Goal: Transaction & Acquisition: Purchase product/service

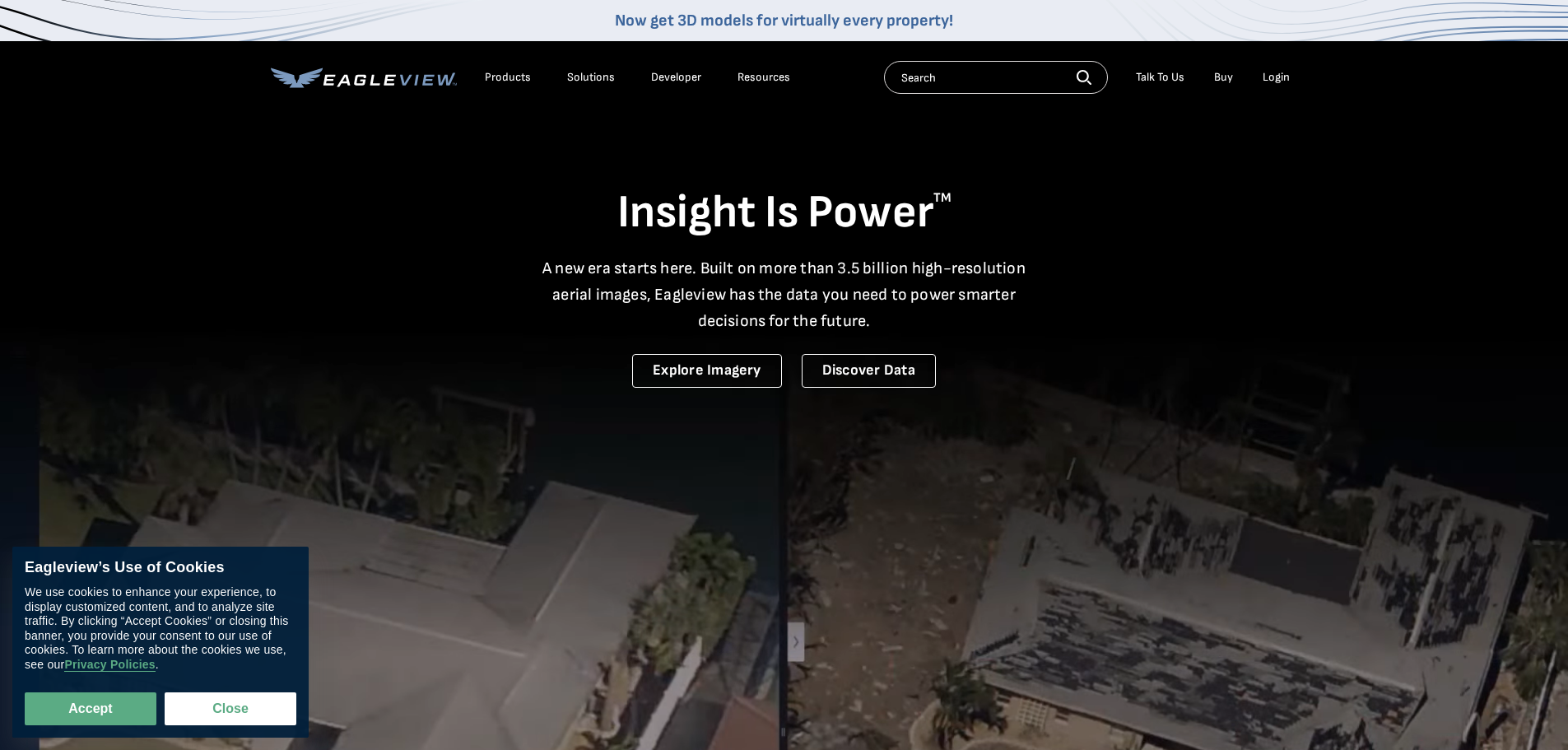
click at [1282, 75] on div "Login" at bounding box center [1276, 76] width 27 height 15
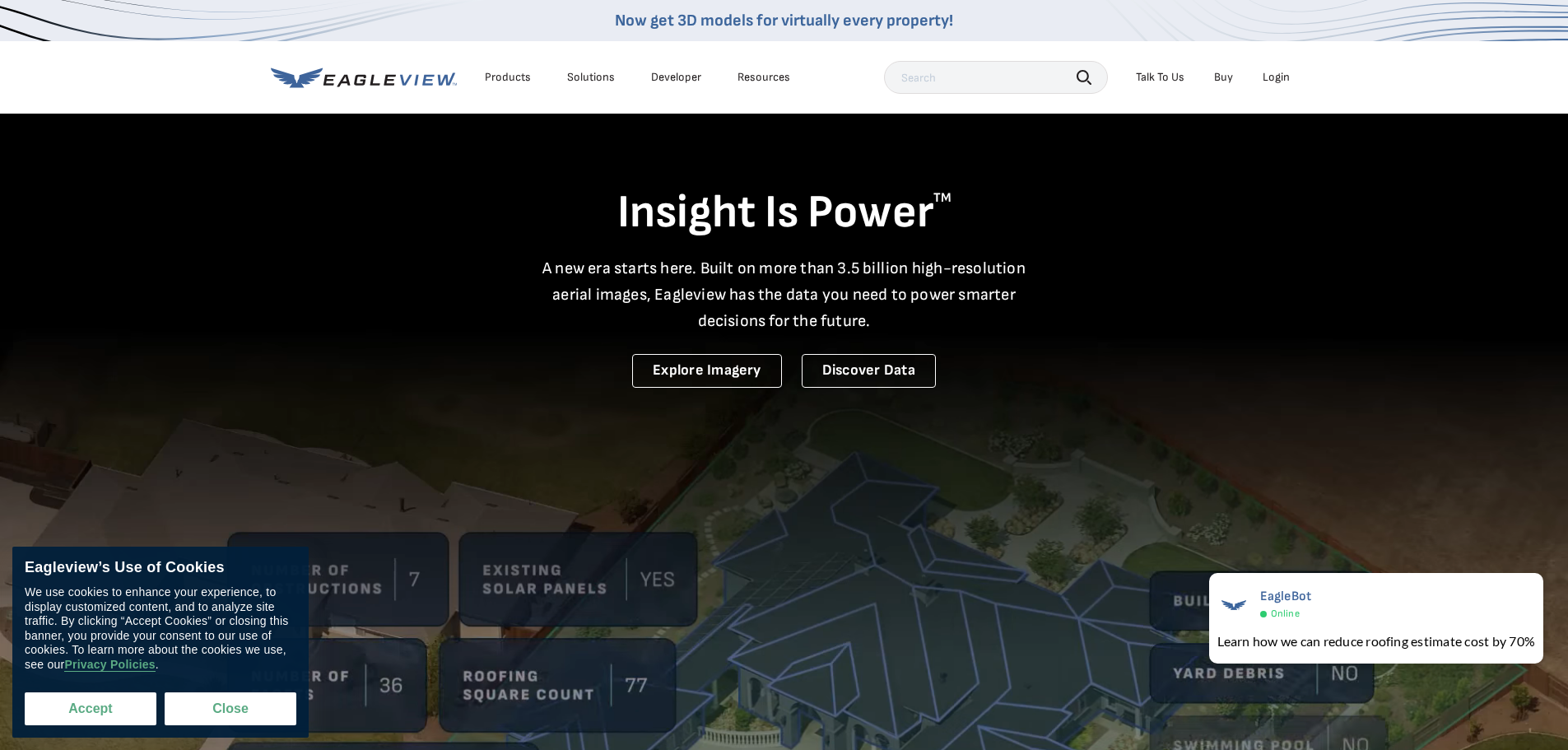
click at [85, 712] on button "Accept" at bounding box center [90, 709] width 132 height 33
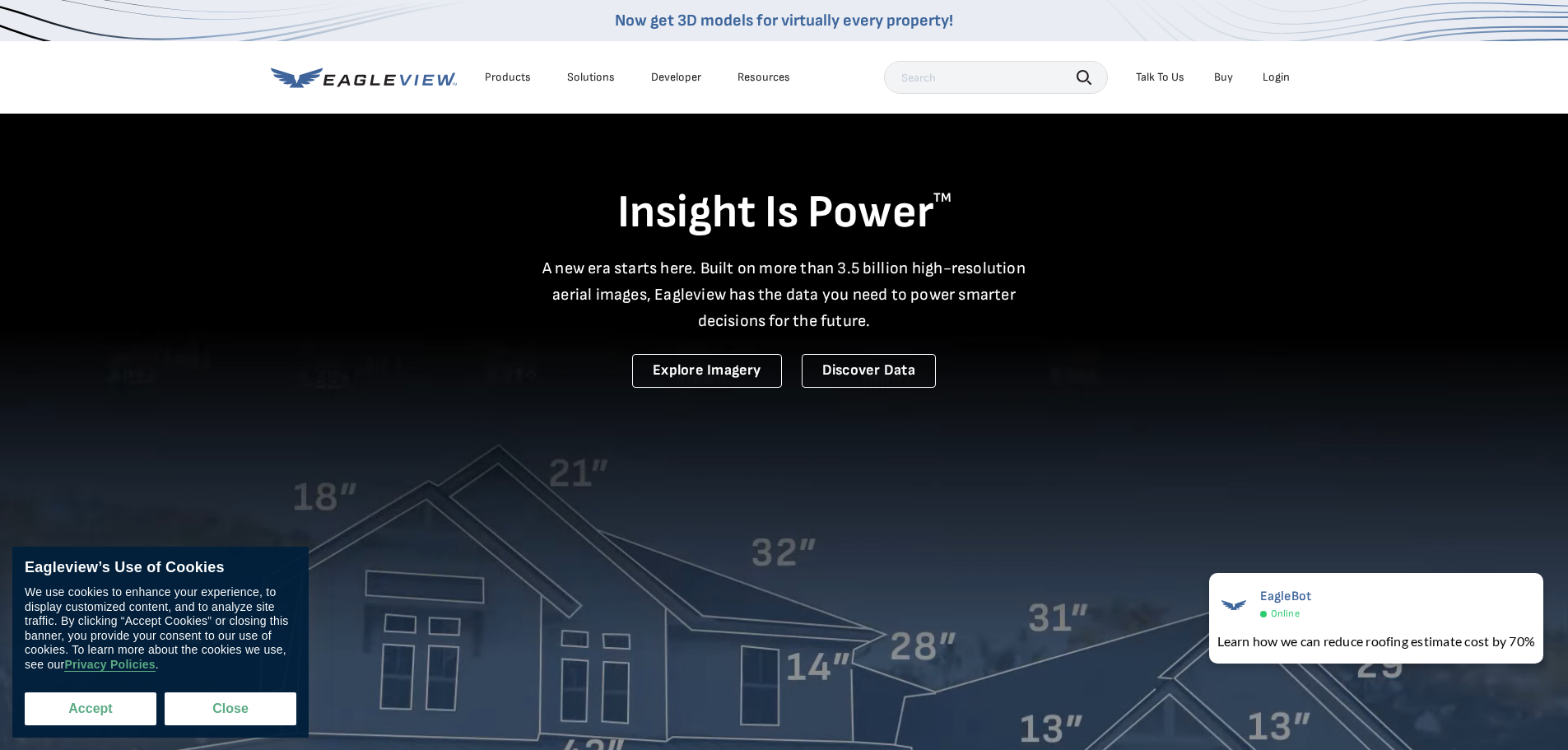
checkbox input "true"
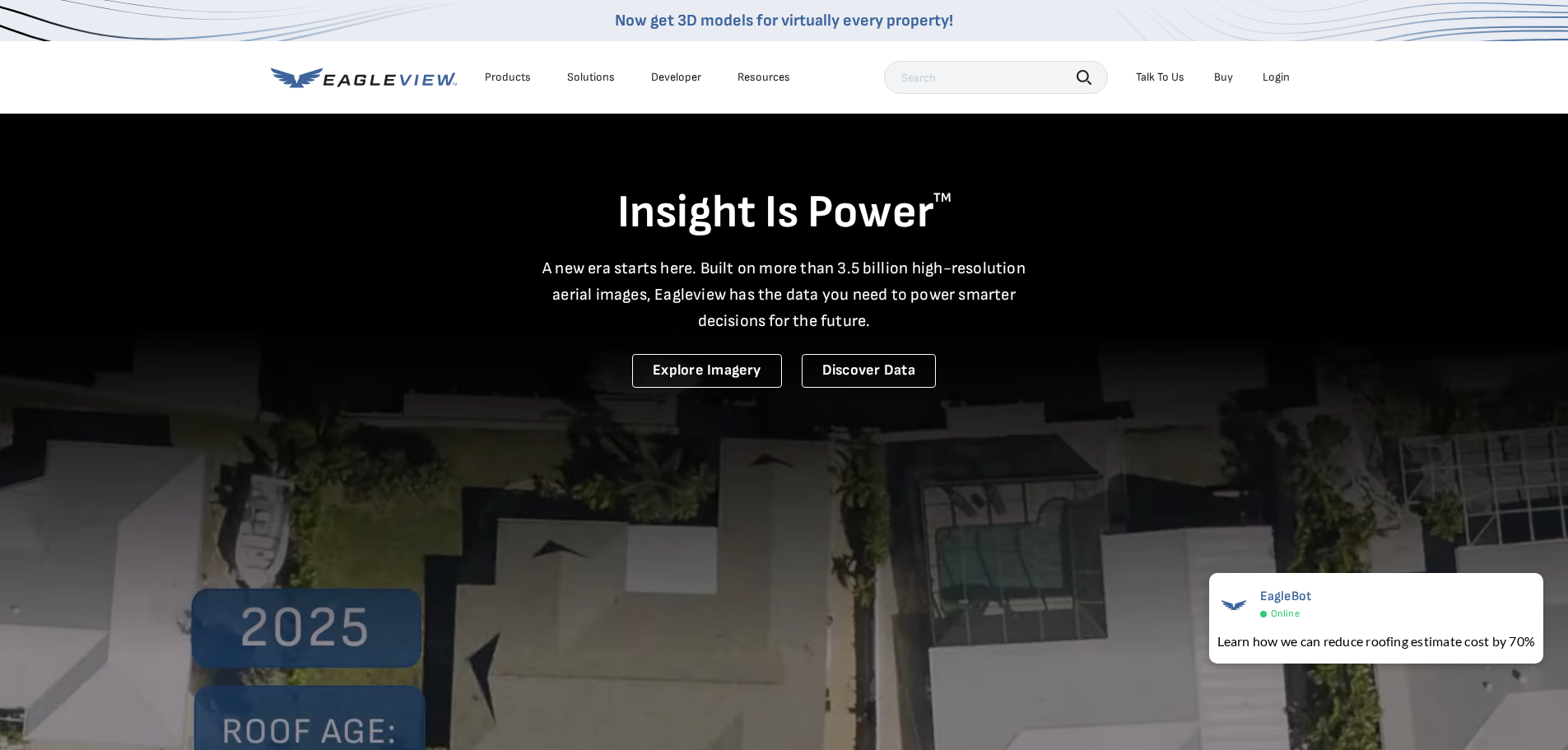
click at [1271, 77] on div "Login" at bounding box center [1276, 76] width 27 height 15
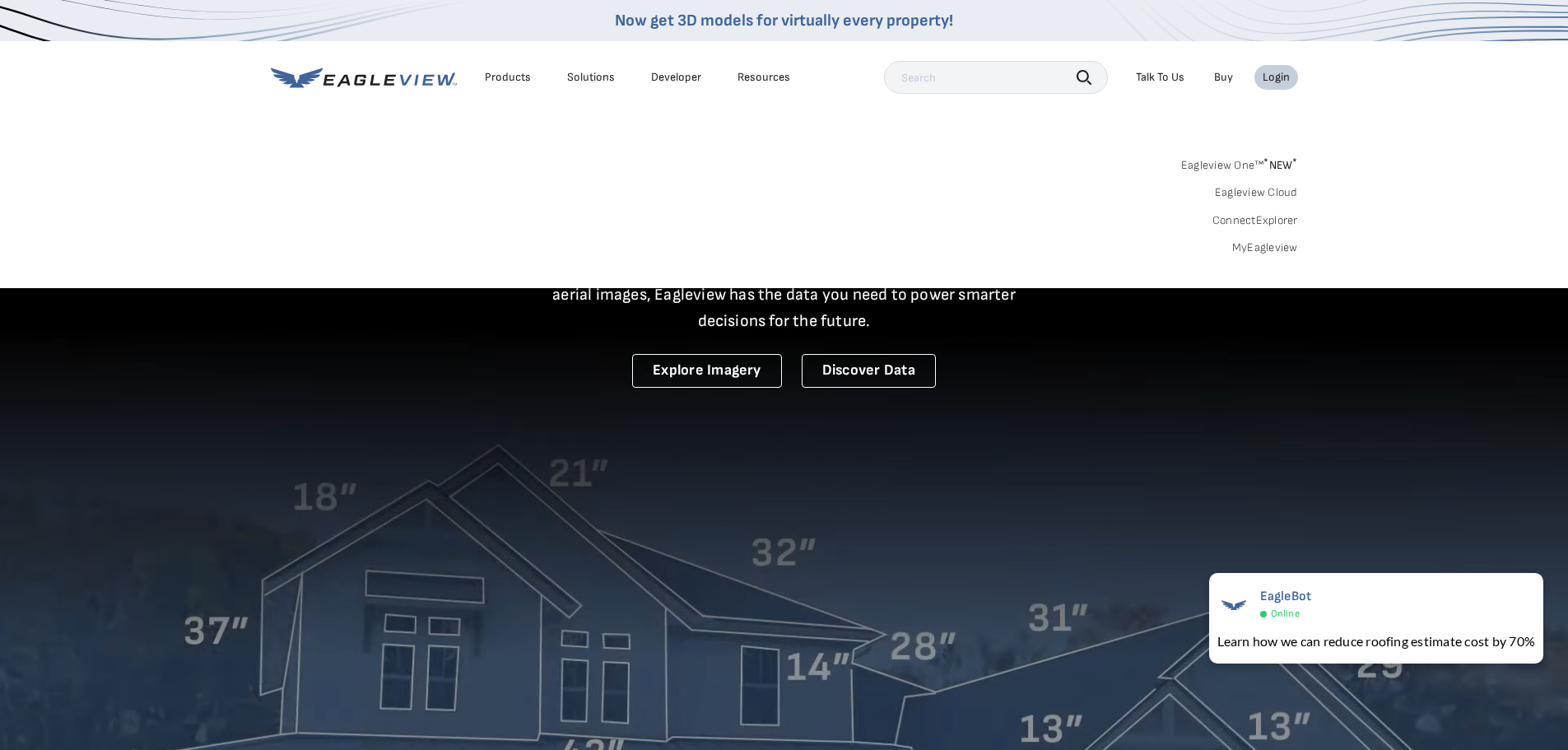
click at [1264, 247] on link "MyEagleview" at bounding box center [1265, 248] width 66 height 15
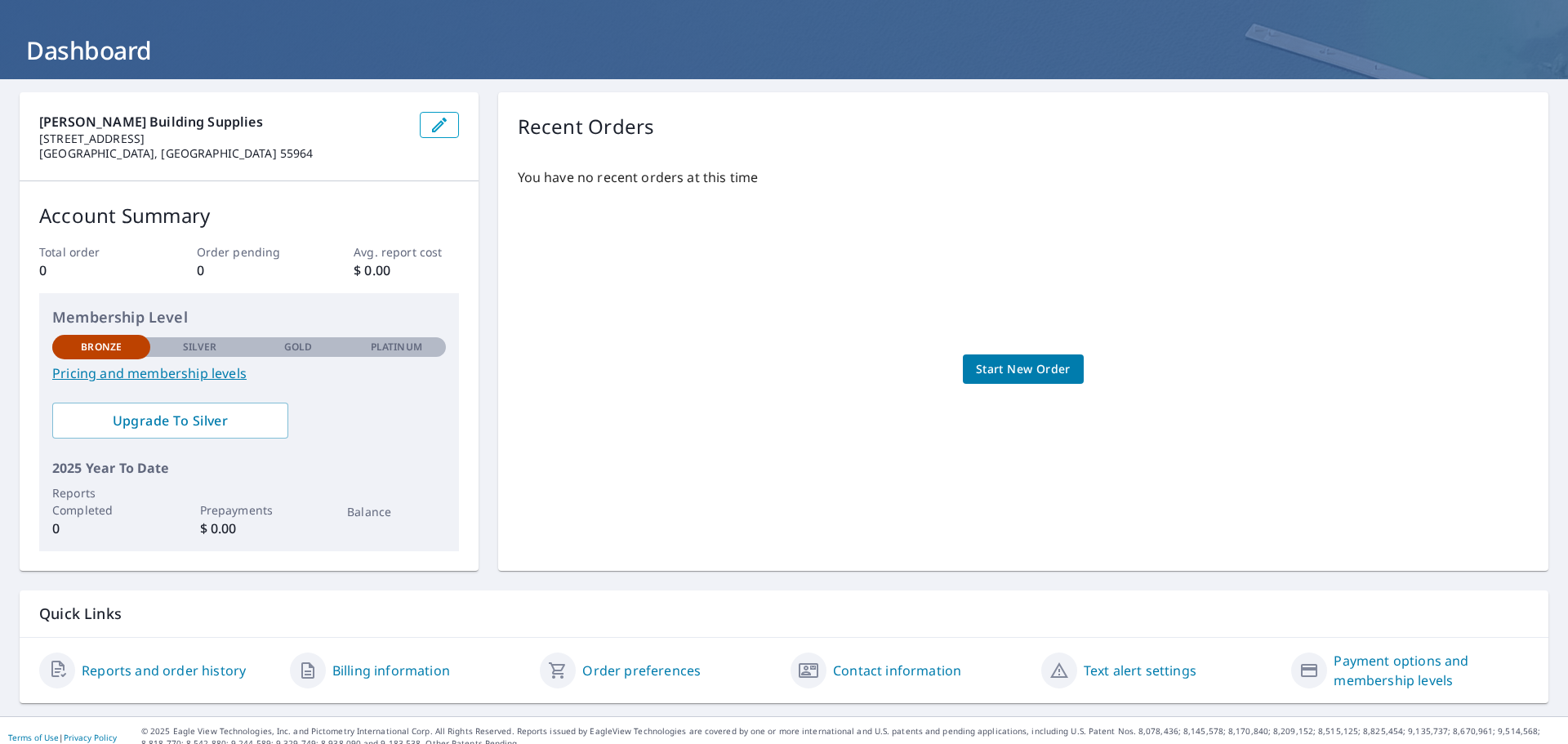
scroll to position [85, 0]
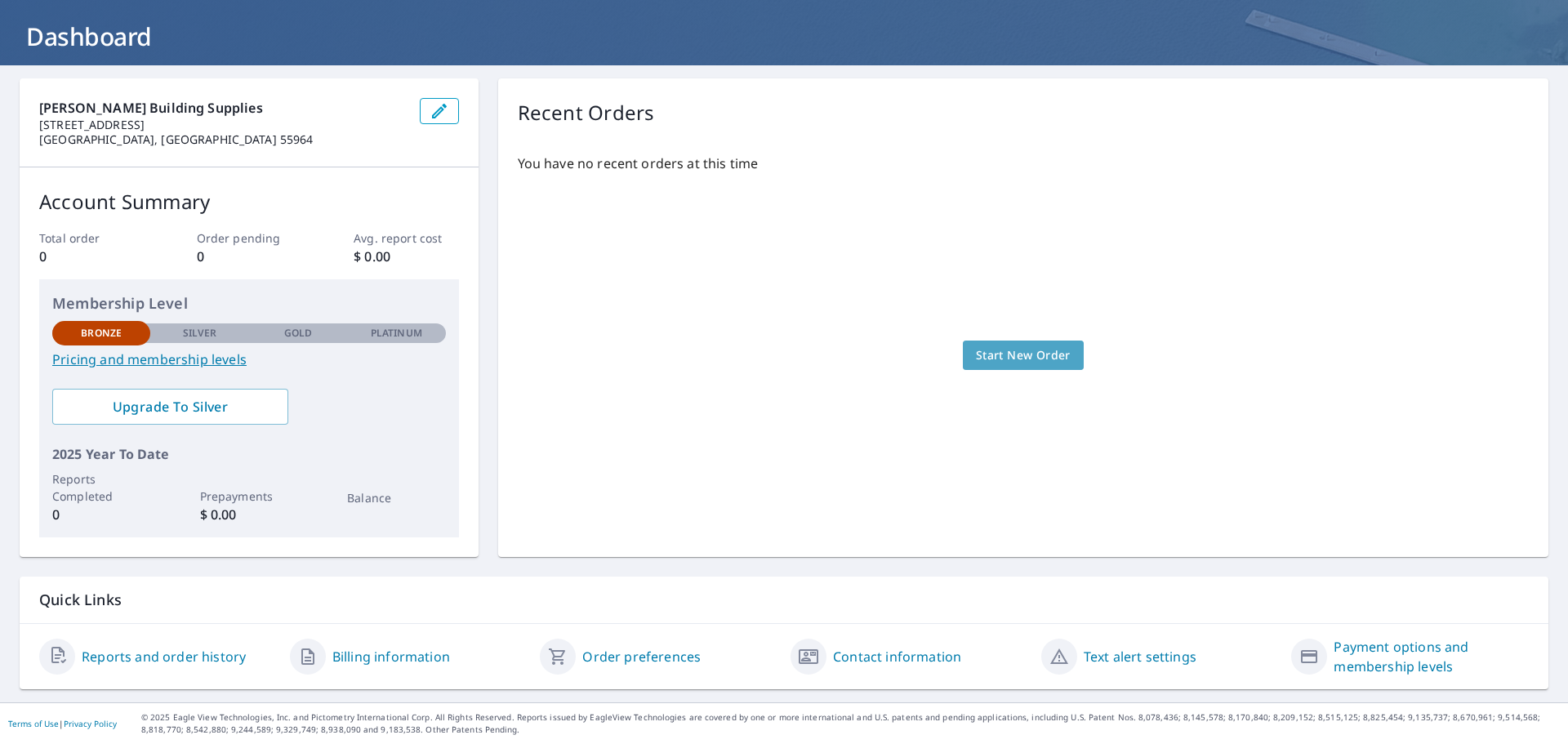
click at [1032, 356] on span "Start New Order" at bounding box center [1024, 355] width 95 height 20
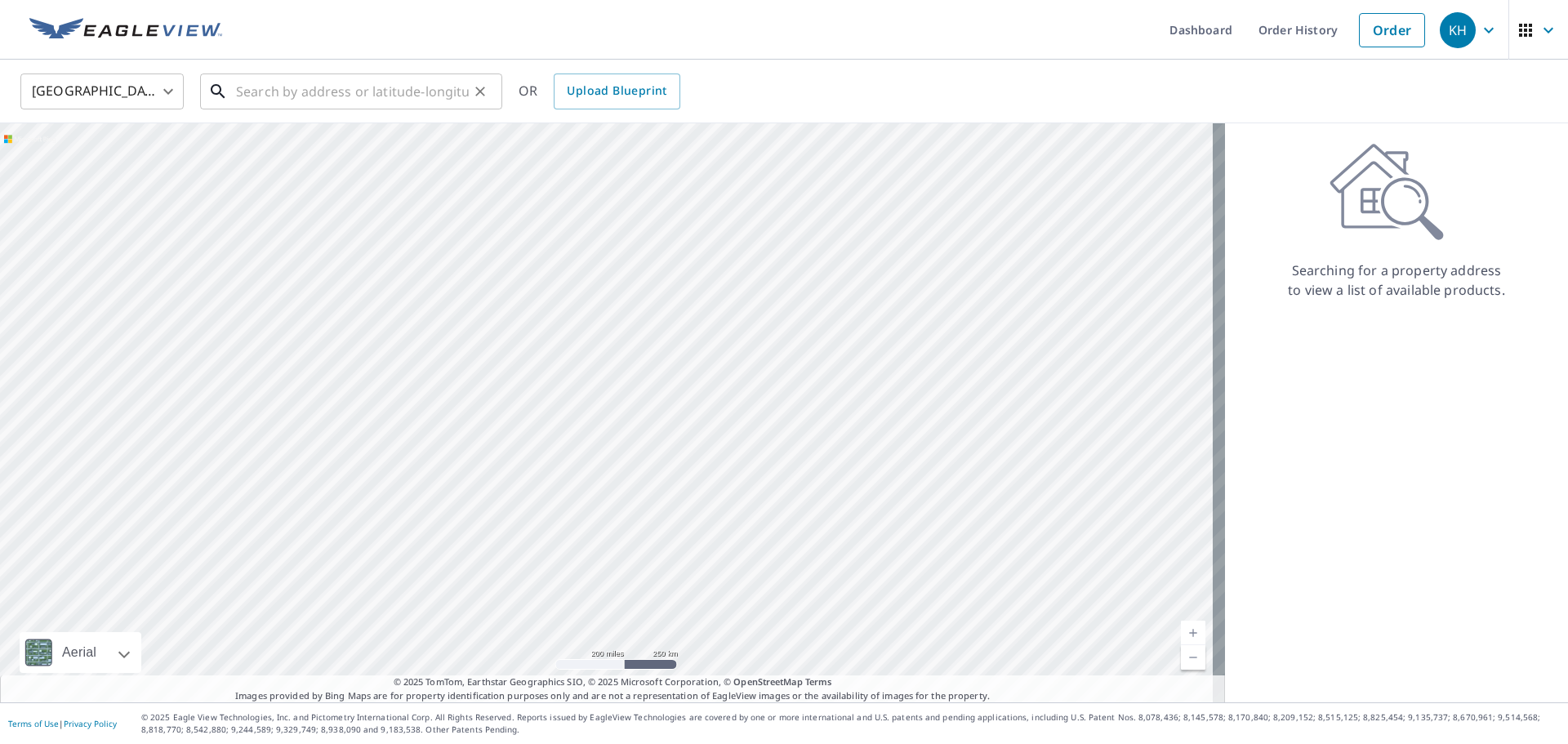
click at [274, 89] on input "text" at bounding box center [353, 91] width 233 height 46
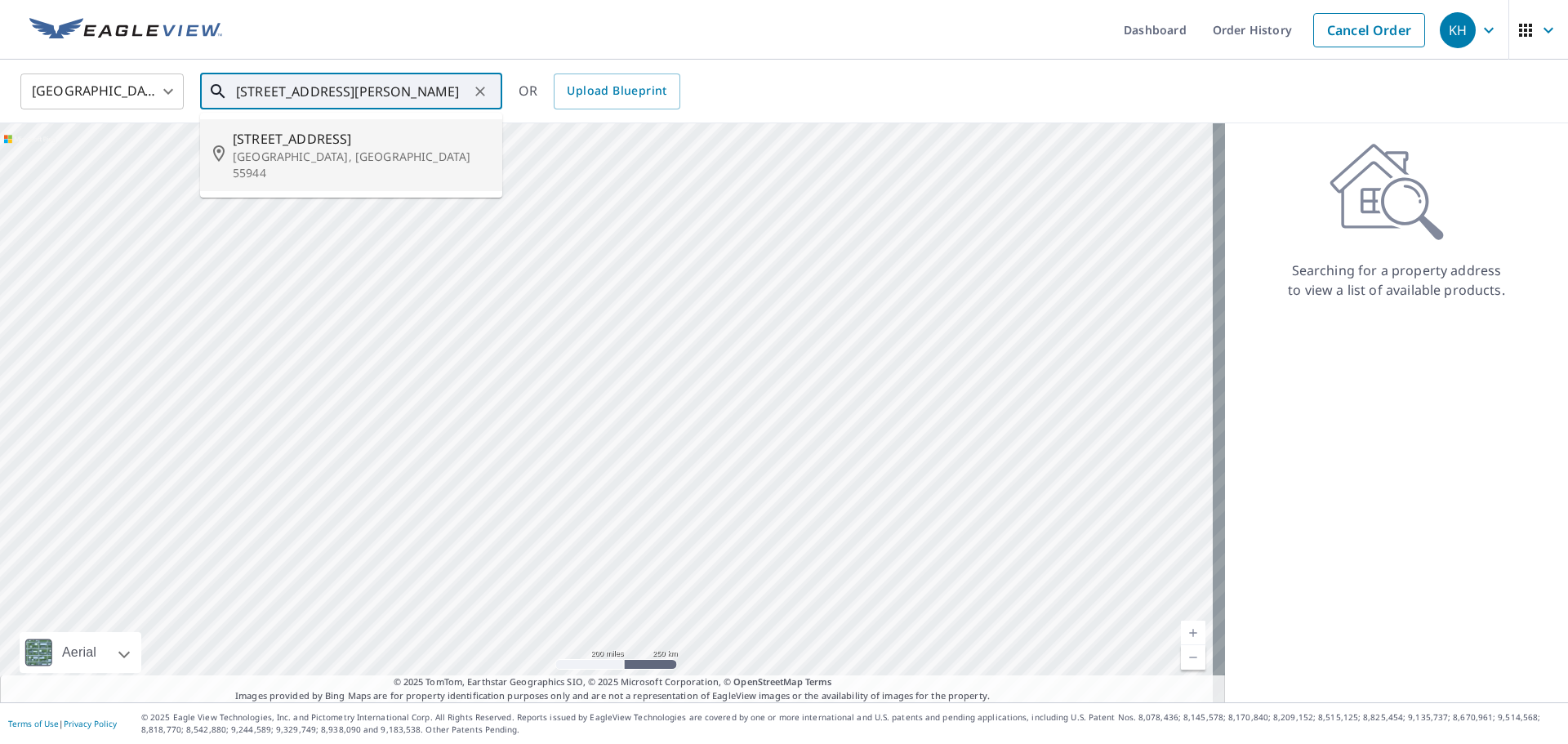
click at [278, 141] on span "[STREET_ADDRESS]" at bounding box center [361, 139] width 256 height 19
type input "[STREET_ADDRESS][PERSON_NAME]"
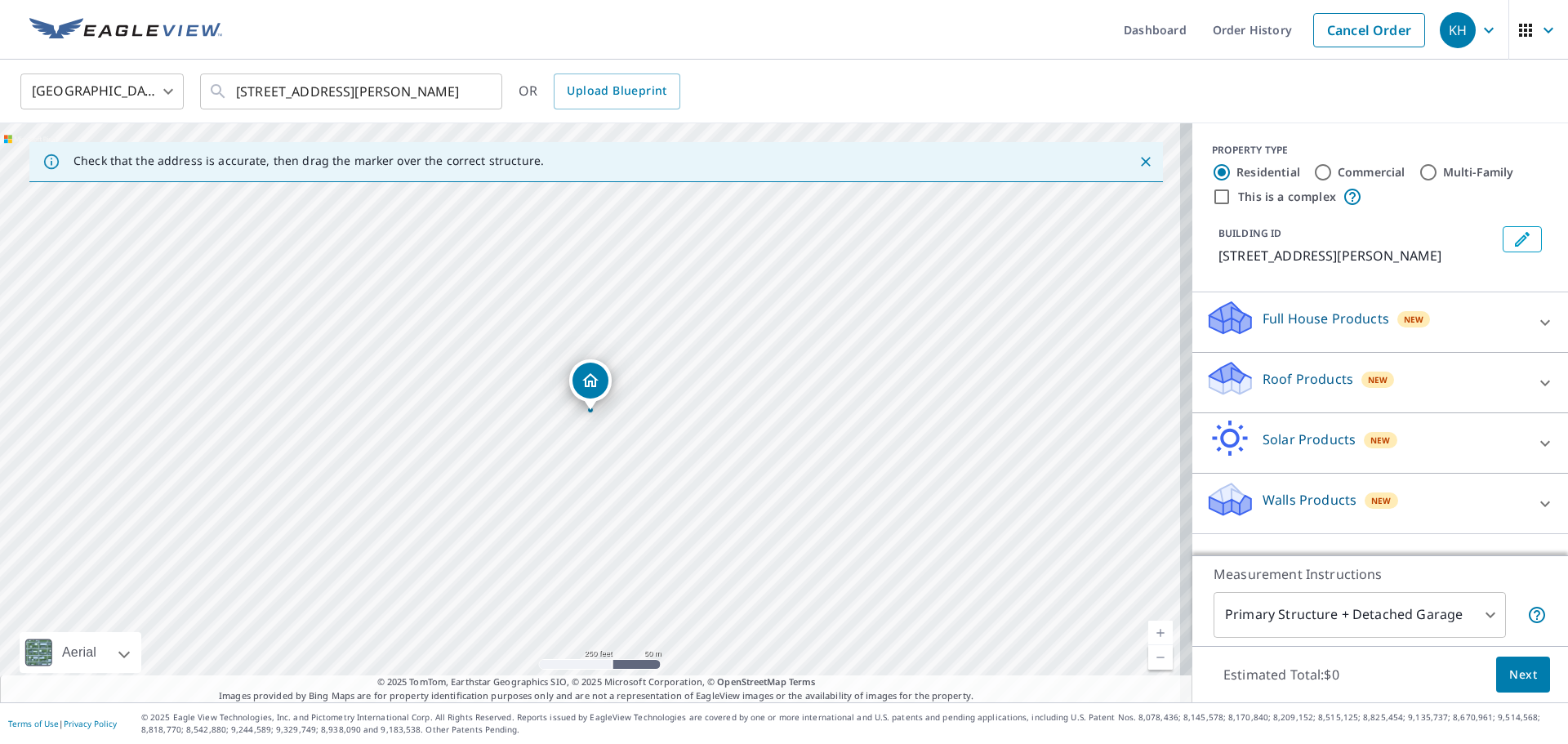
click at [1541, 503] on icon at bounding box center [1546, 503] width 10 height 6
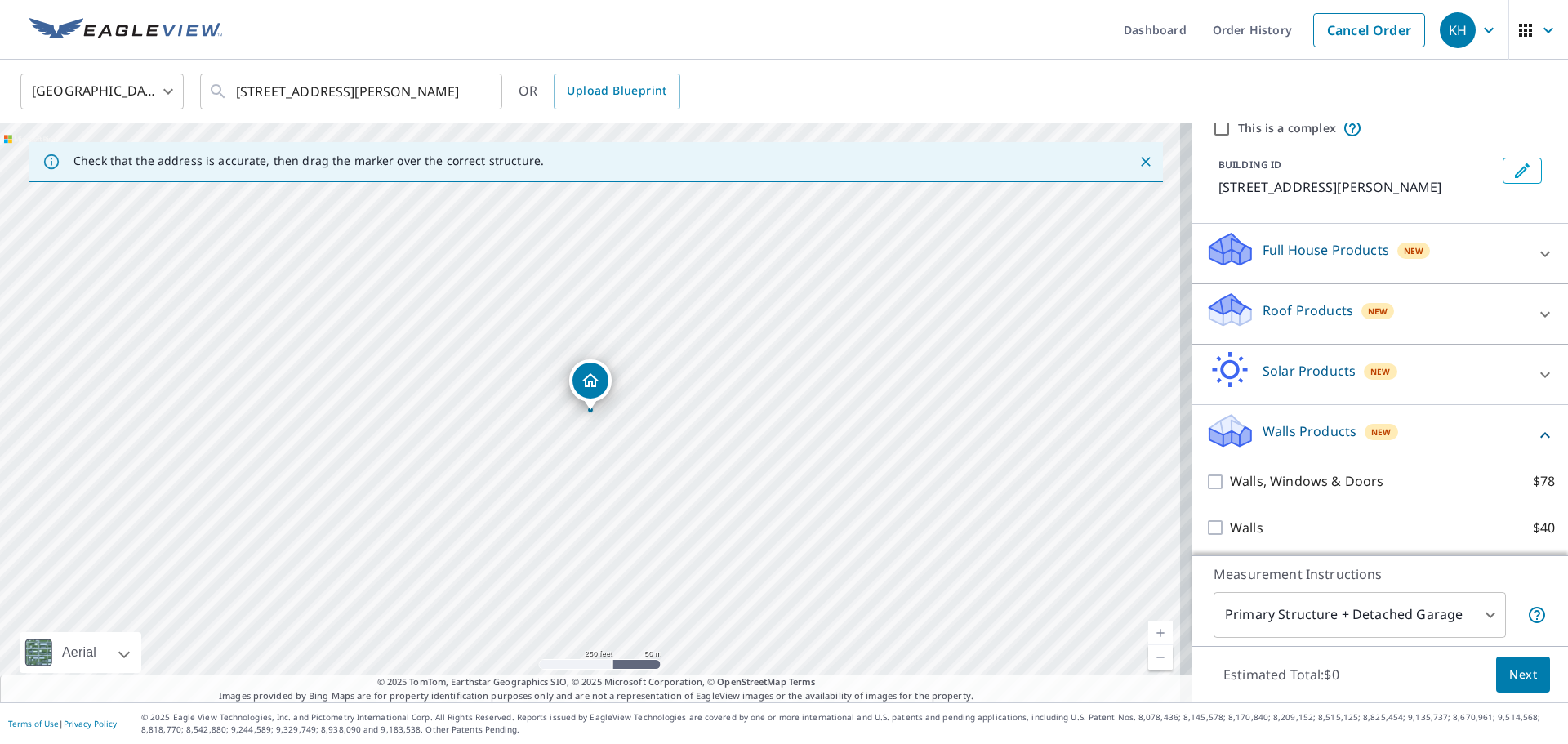
scroll to position [71, 0]
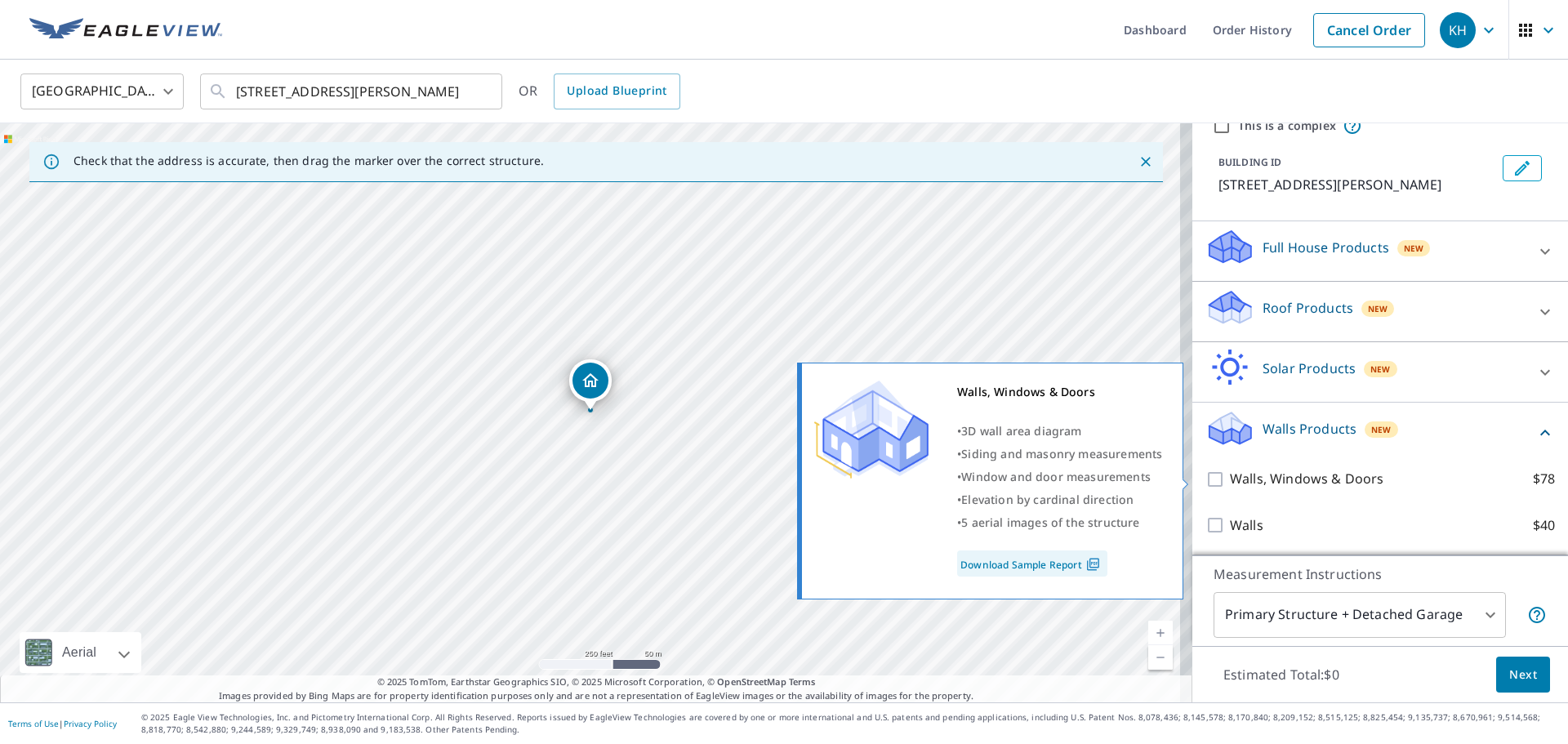
click at [1208, 486] on input "Walls, Windows & Doors $78" at bounding box center [1217, 479] width 24 height 19
checkbox input "true"
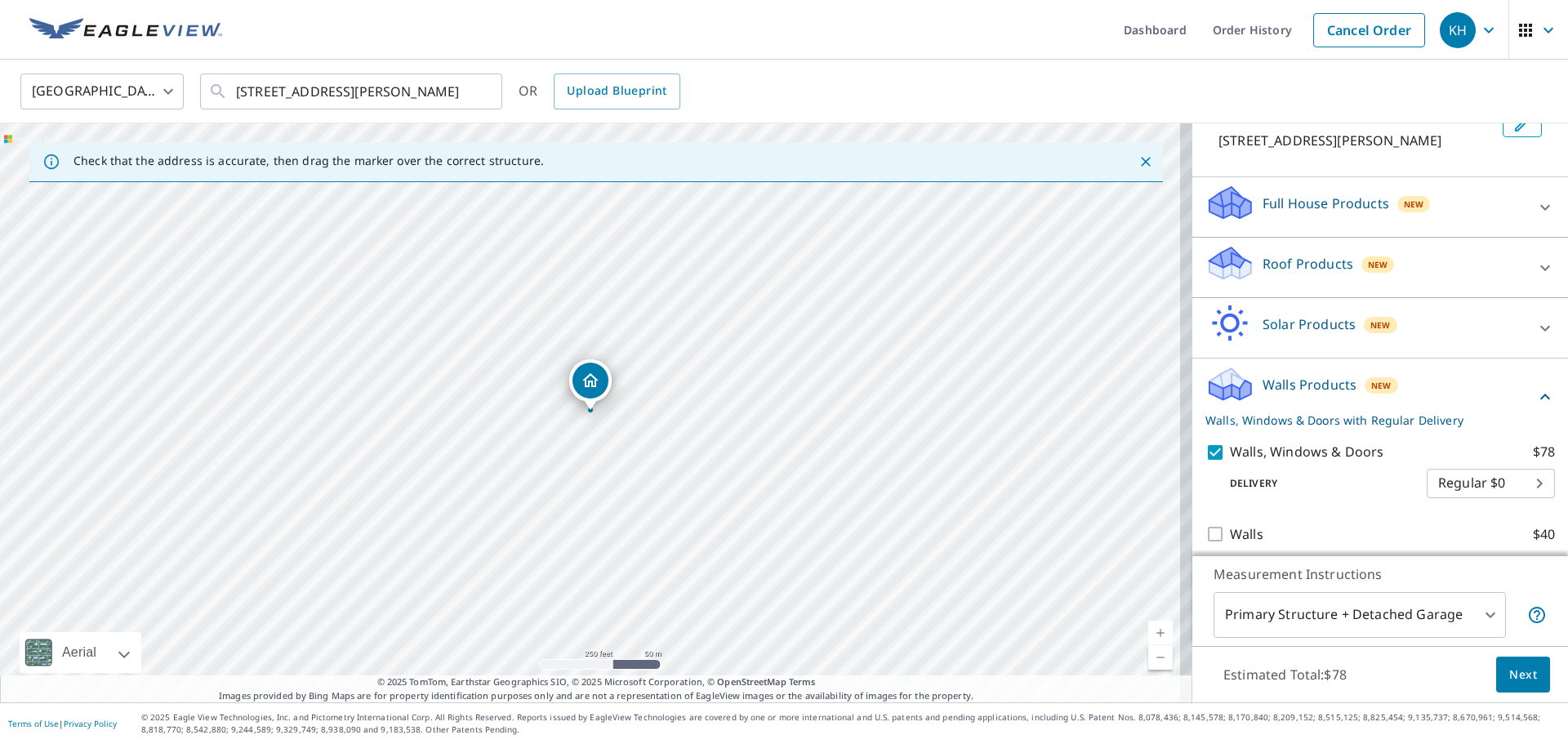
scroll to position [124, 0]
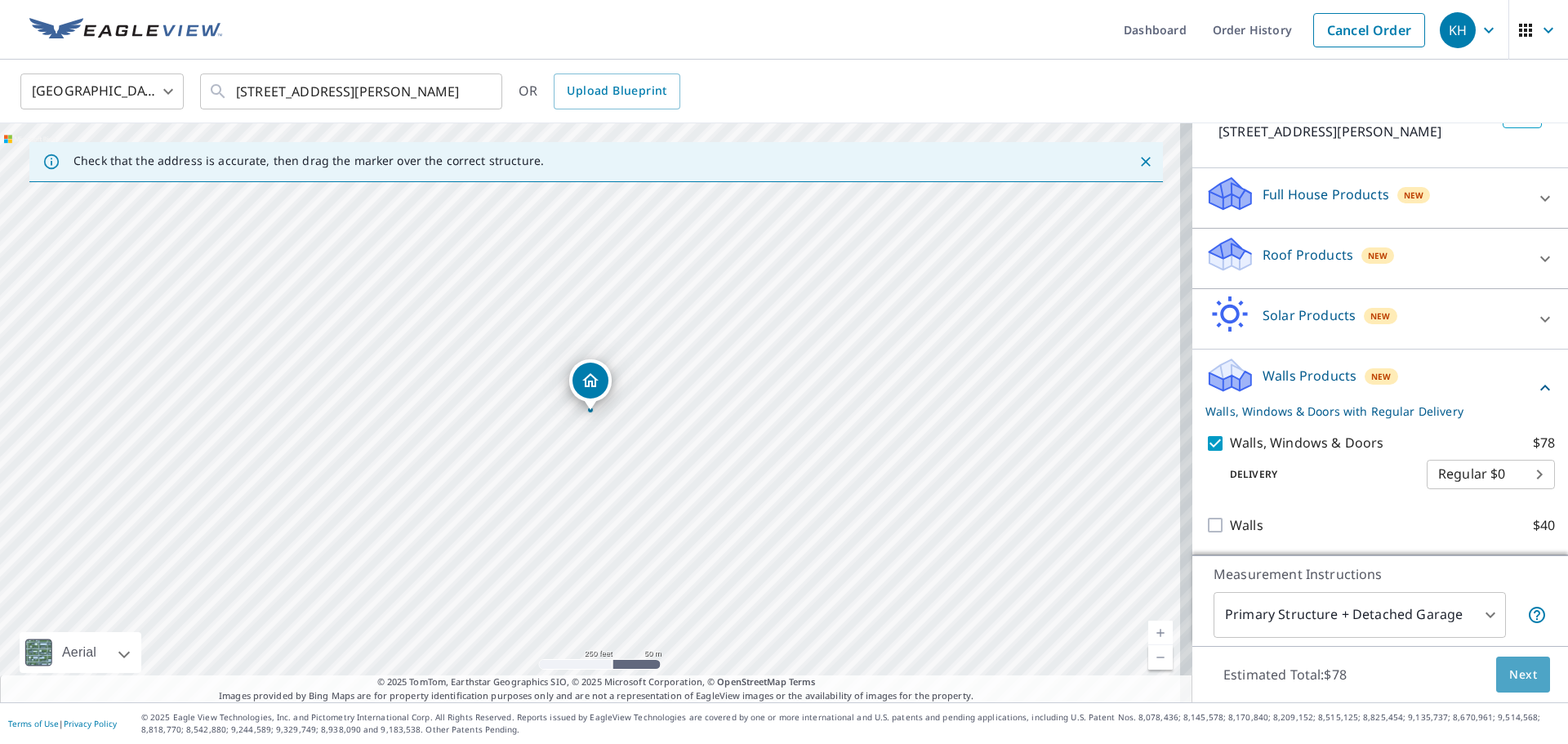
click at [1512, 683] on span "Next" at bounding box center [1523, 674] width 28 height 20
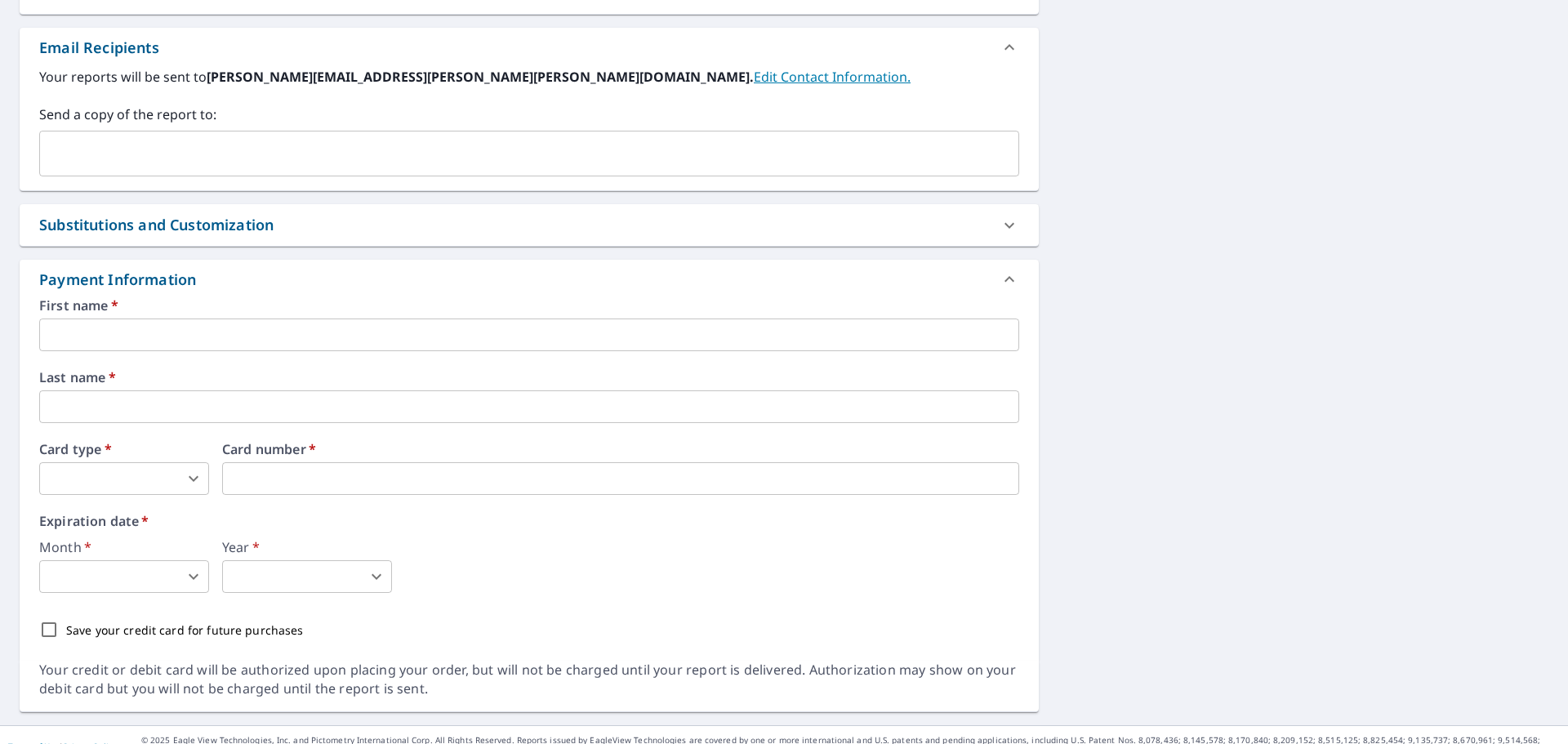
scroll to position [644, 0]
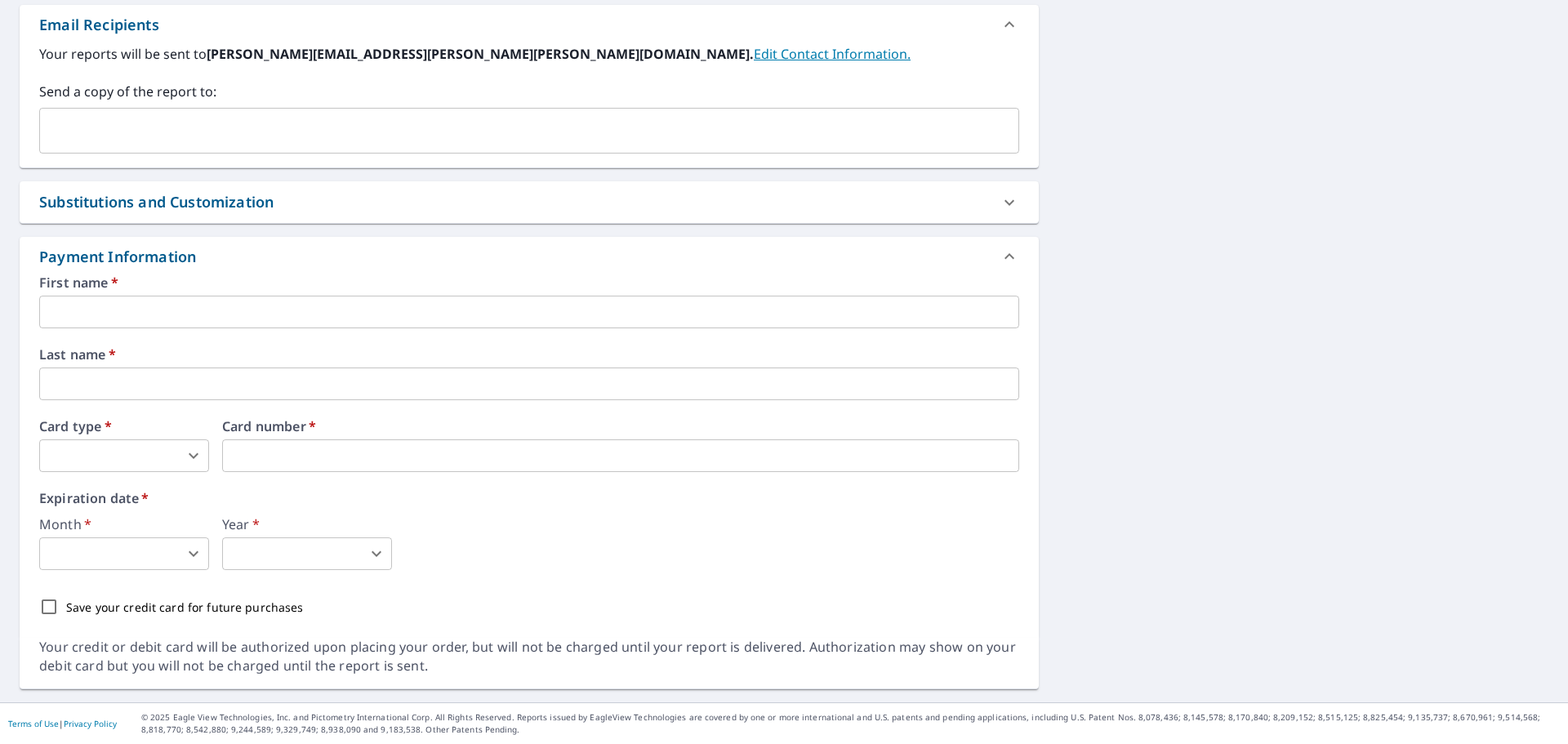
click at [69, 312] on input "text" at bounding box center [528, 312] width 980 height 33
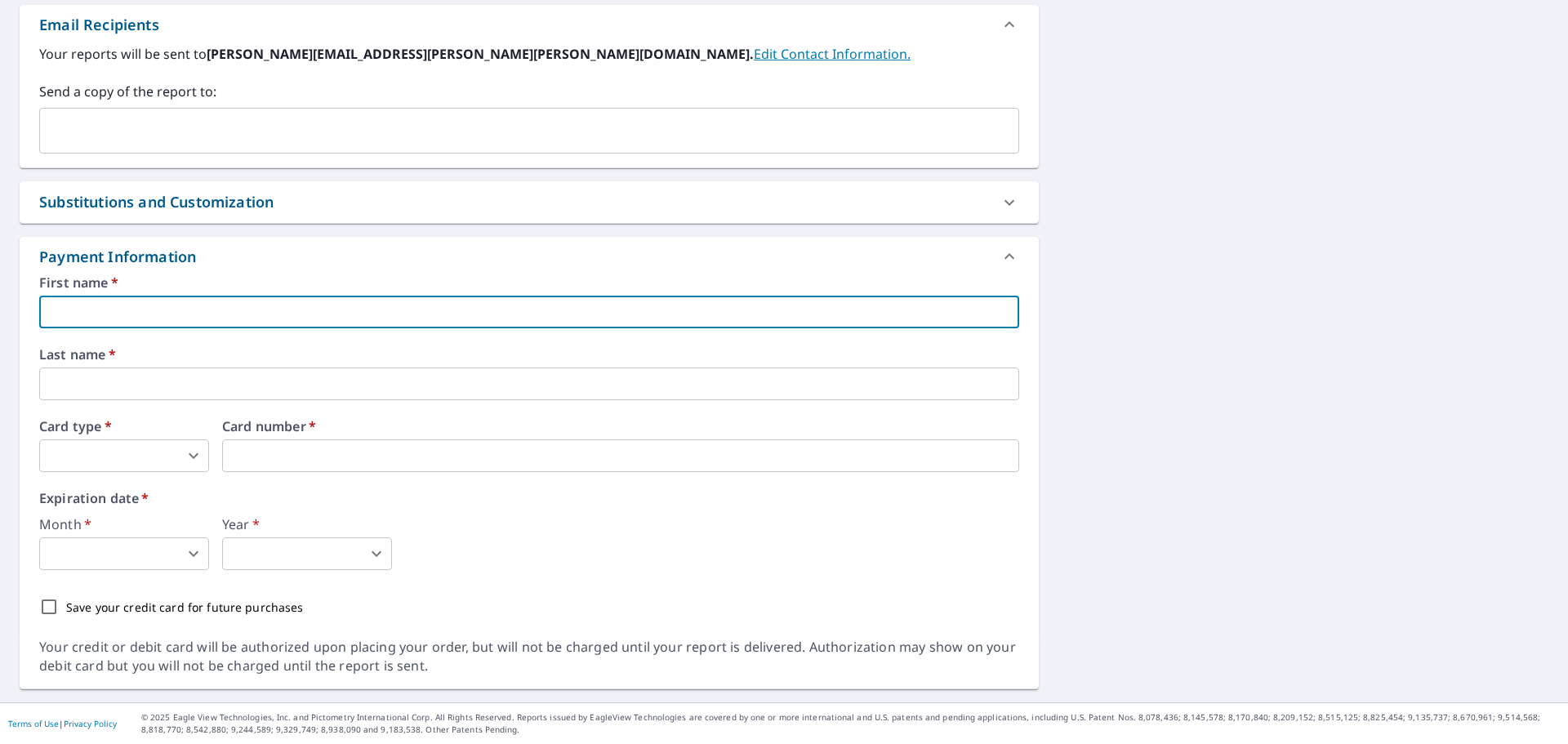
type input "Kimberly"
type input "harnack3@yahoo.com"
type input "Harnack"
click at [195, 459] on body "KH KH Dashboard Order History Cancel Order KH Dashboard / Finalize Order Finali…" at bounding box center [784, 372] width 1568 height 744
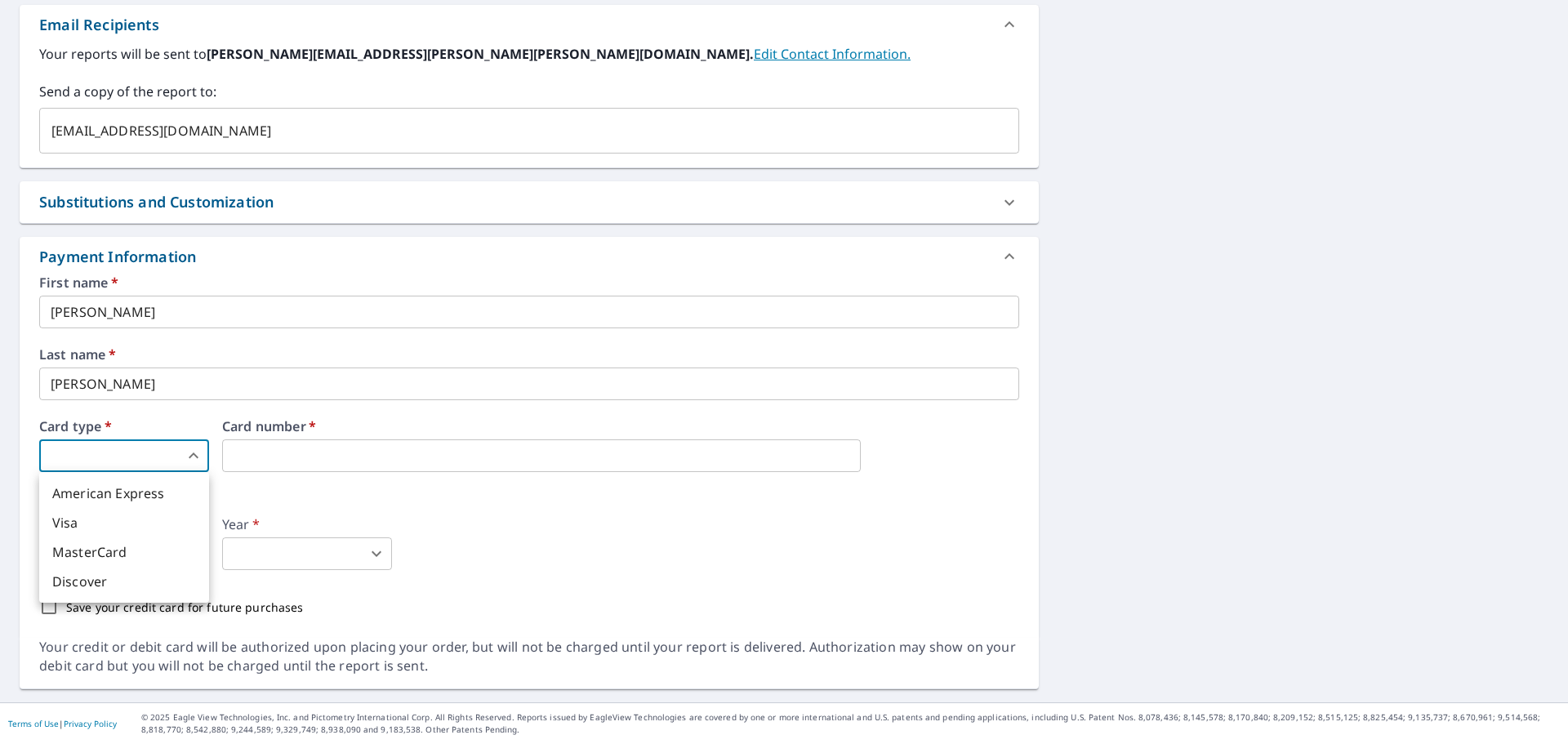
click at [122, 521] on li "Visa" at bounding box center [123, 523] width 170 height 29
type input "2"
click at [85, 558] on body "KH KH Dashboard Order History Cancel Order KH Dashboard / Finalize Order Finali…" at bounding box center [784, 372] width 1568 height 744
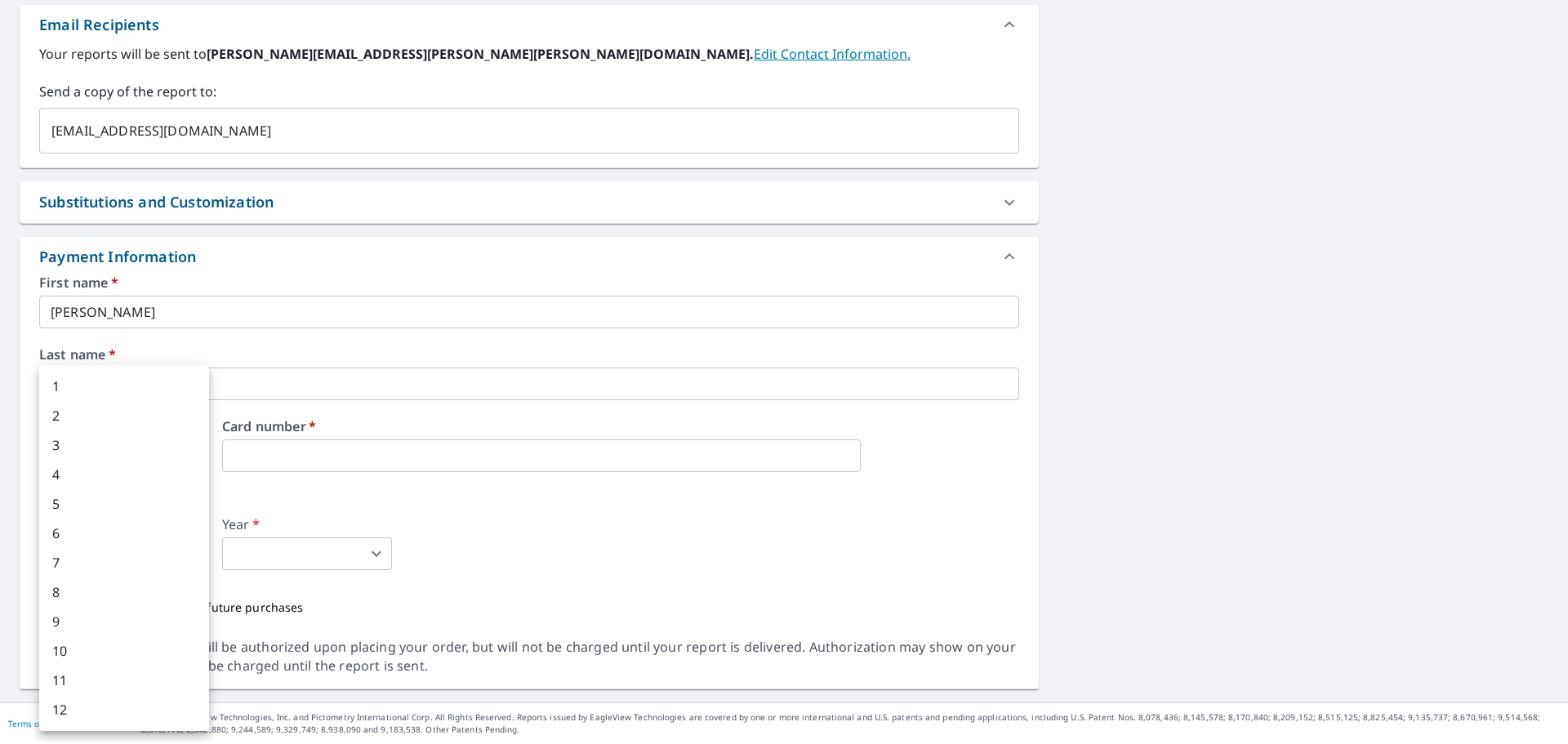
click at [108, 387] on li "1" at bounding box center [123, 387] width 170 height 29
type input "1"
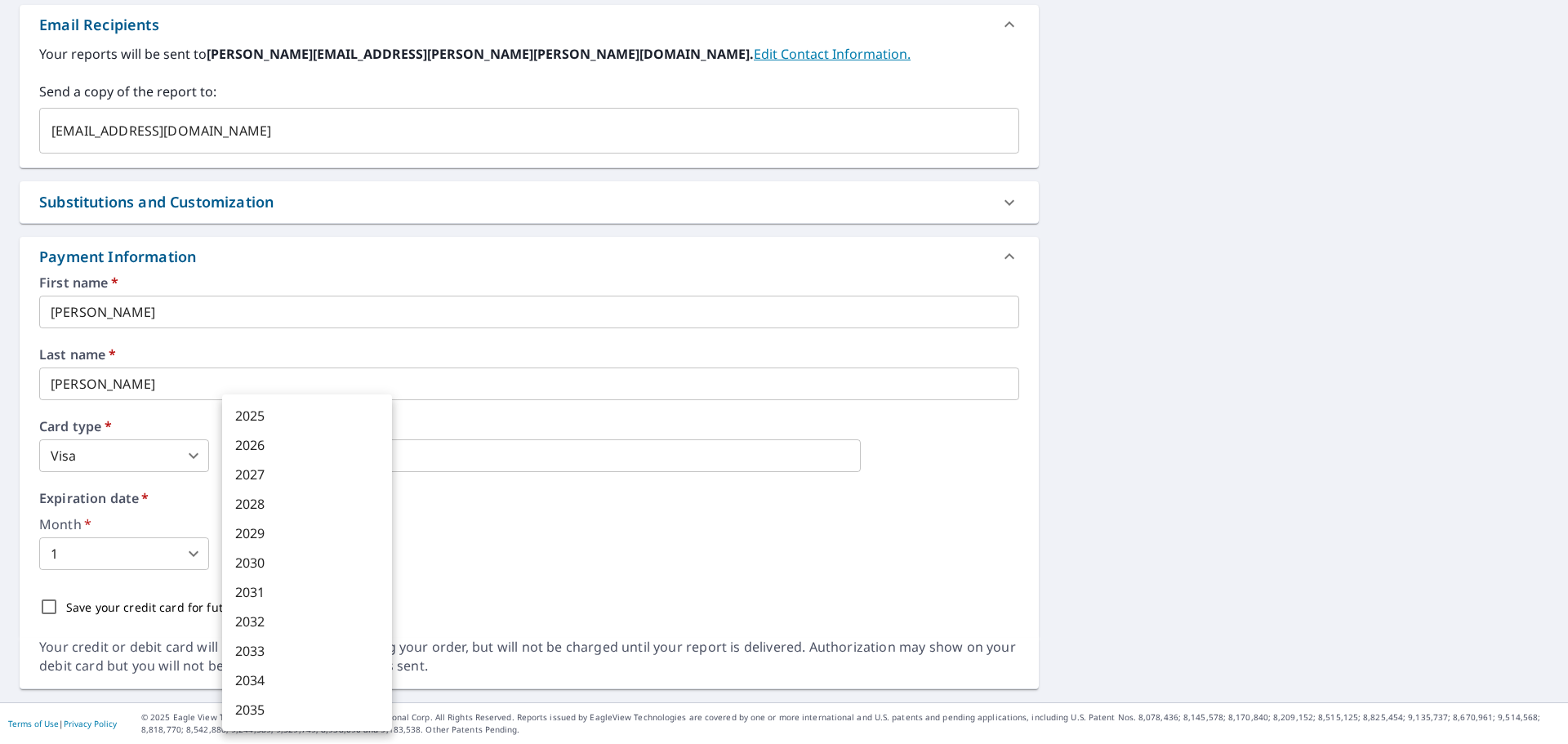
click at [374, 557] on body "KH KH Dashboard Order History Cancel Order KH Dashboard / Finalize Order Finali…" at bounding box center [784, 372] width 1568 height 744
click at [314, 505] on li "2028" at bounding box center [307, 504] width 170 height 29
type input "2028"
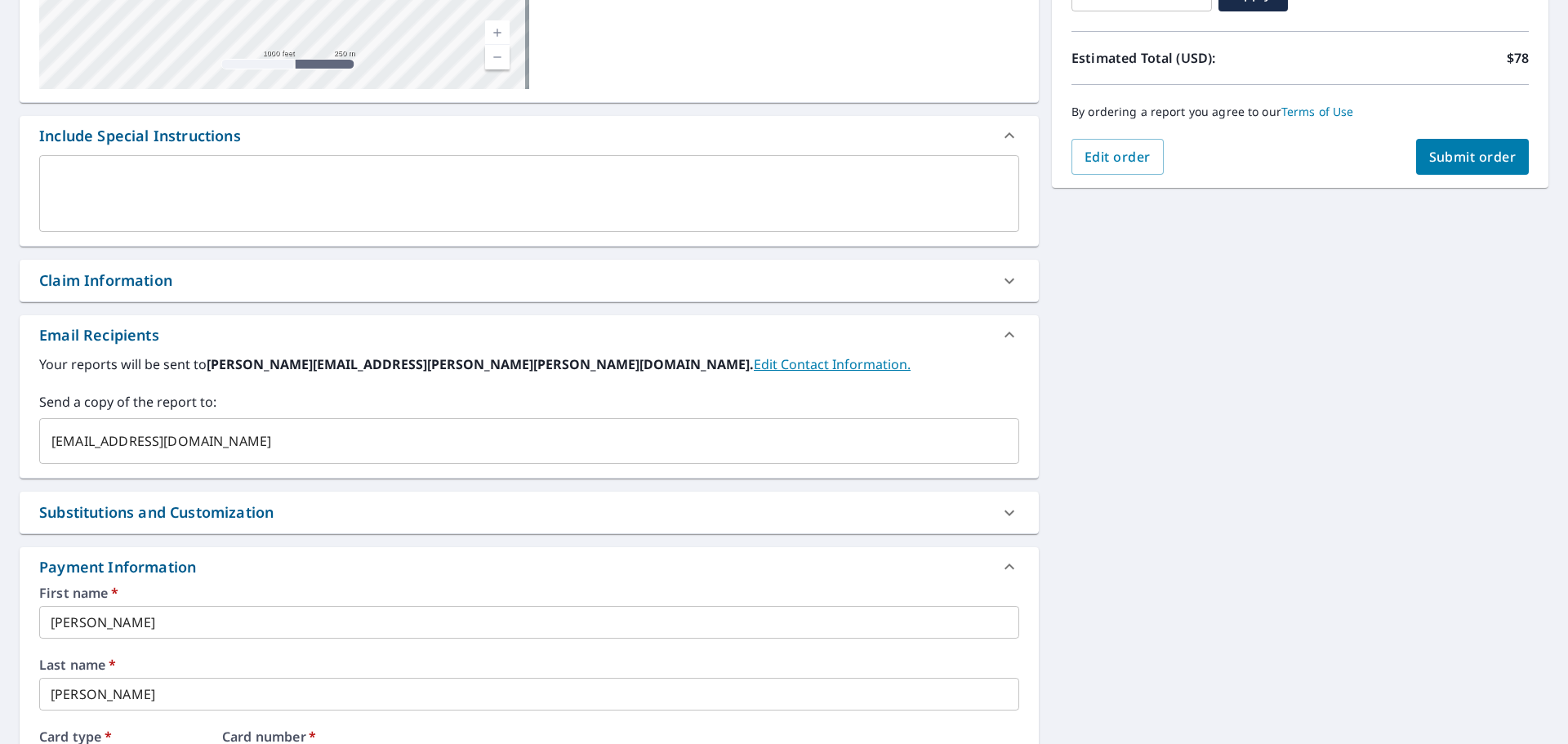
scroll to position [262, 0]
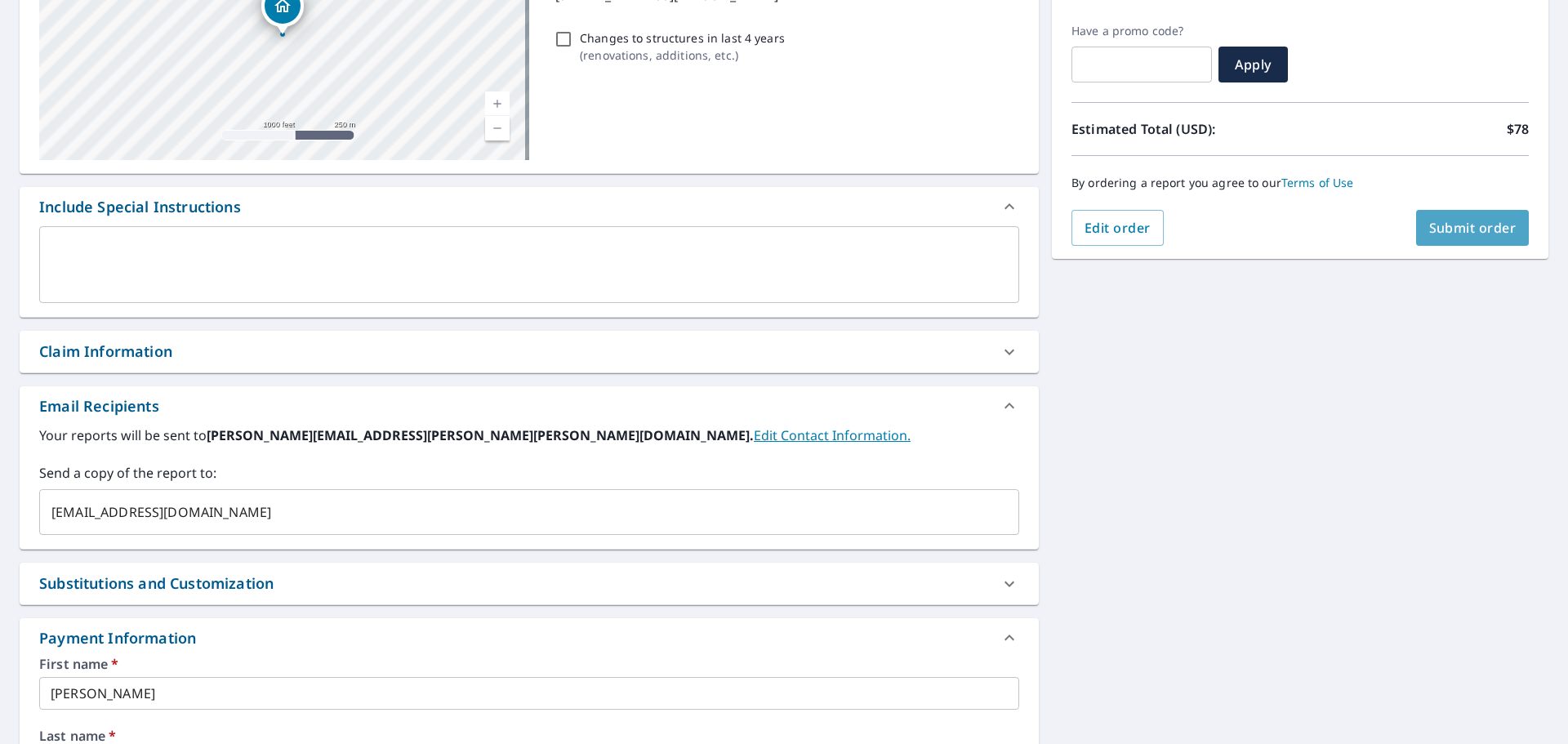
click at [1460, 233] on span "Submit order" at bounding box center [1473, 227] width 87 height 17
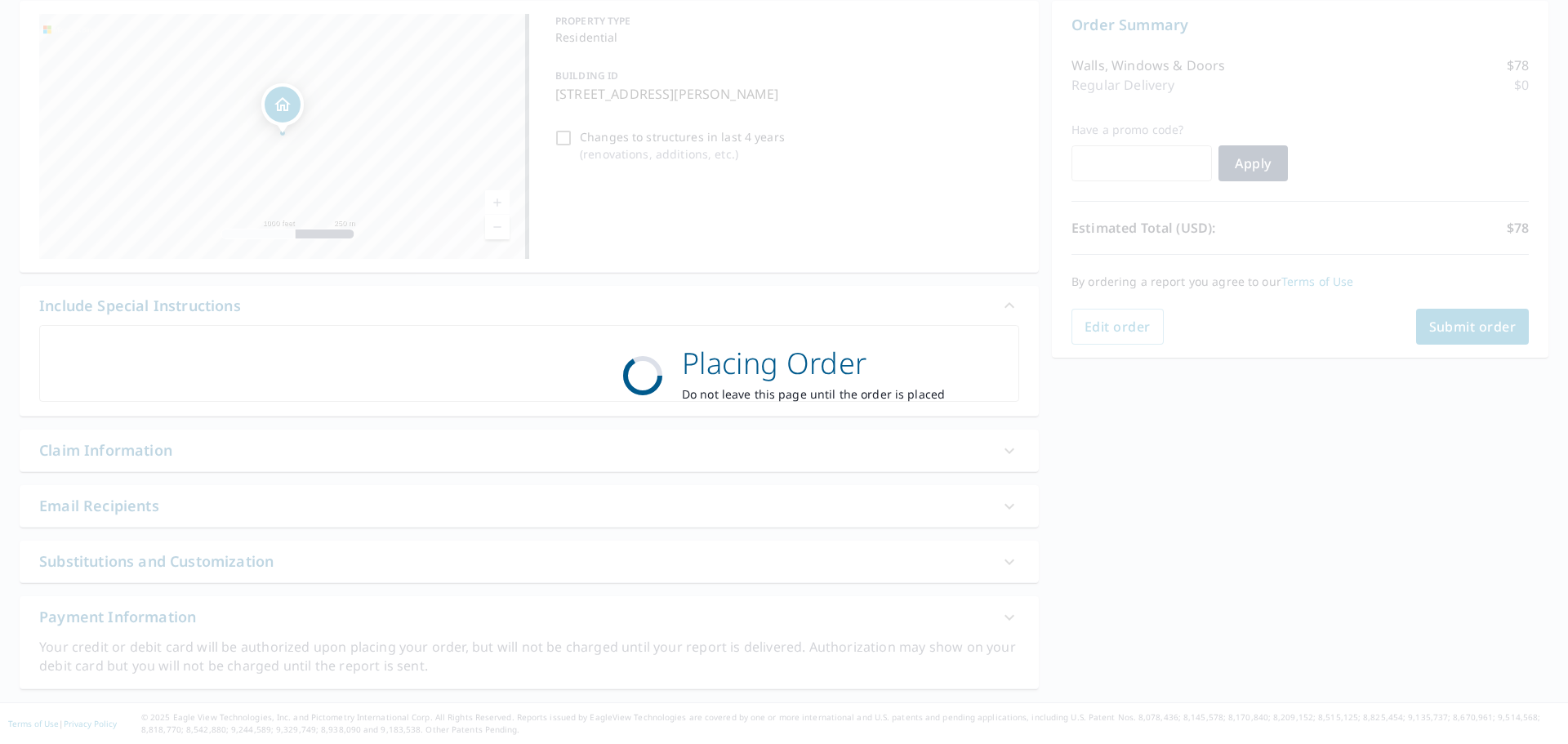
scroll to position [163, 0]
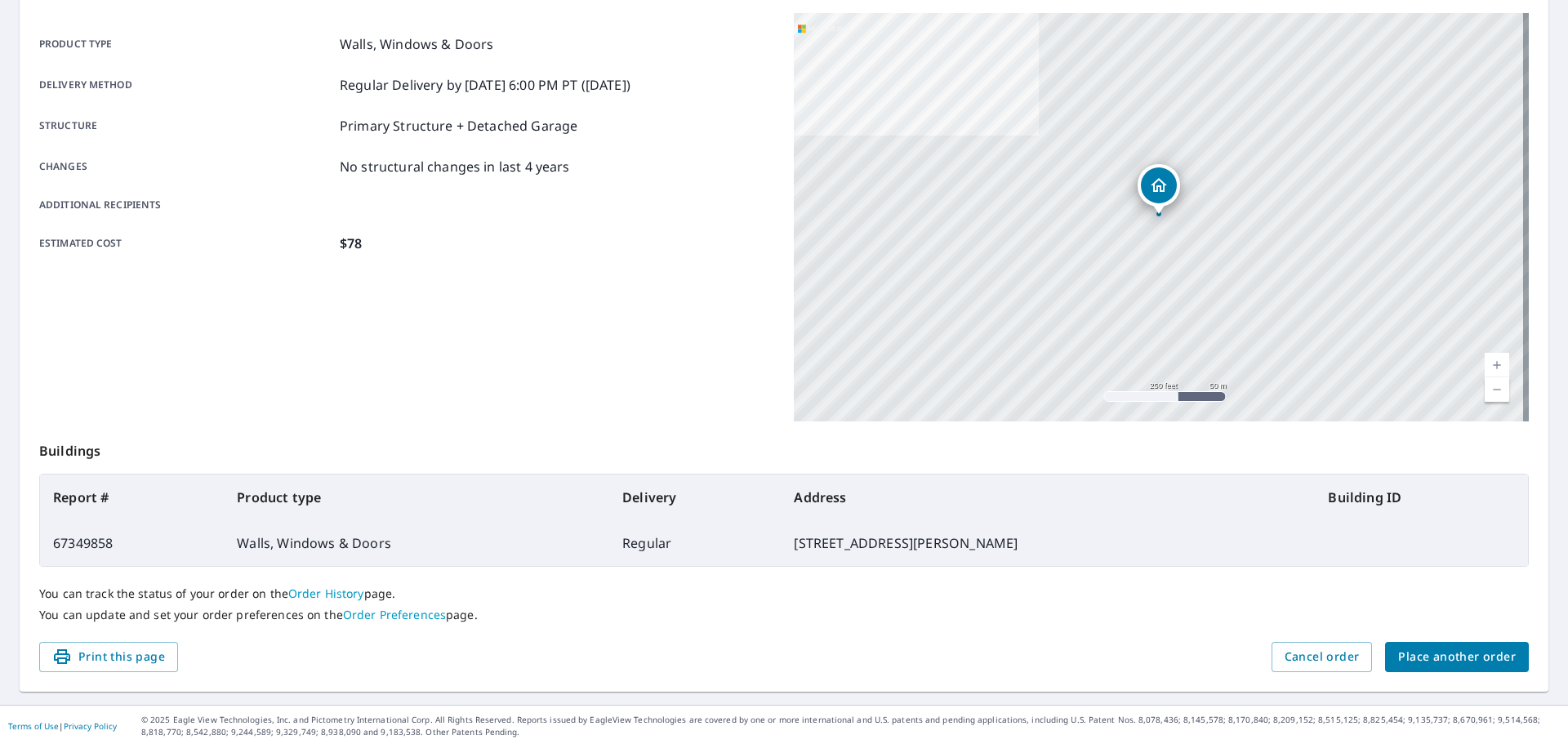
scroll to position [218, 0]
click at [121, 657] on span "Print this page" at bounding box center [109, 654] width 113 height 20
